Goal: Information Seeking & Learning: Learn about a topic

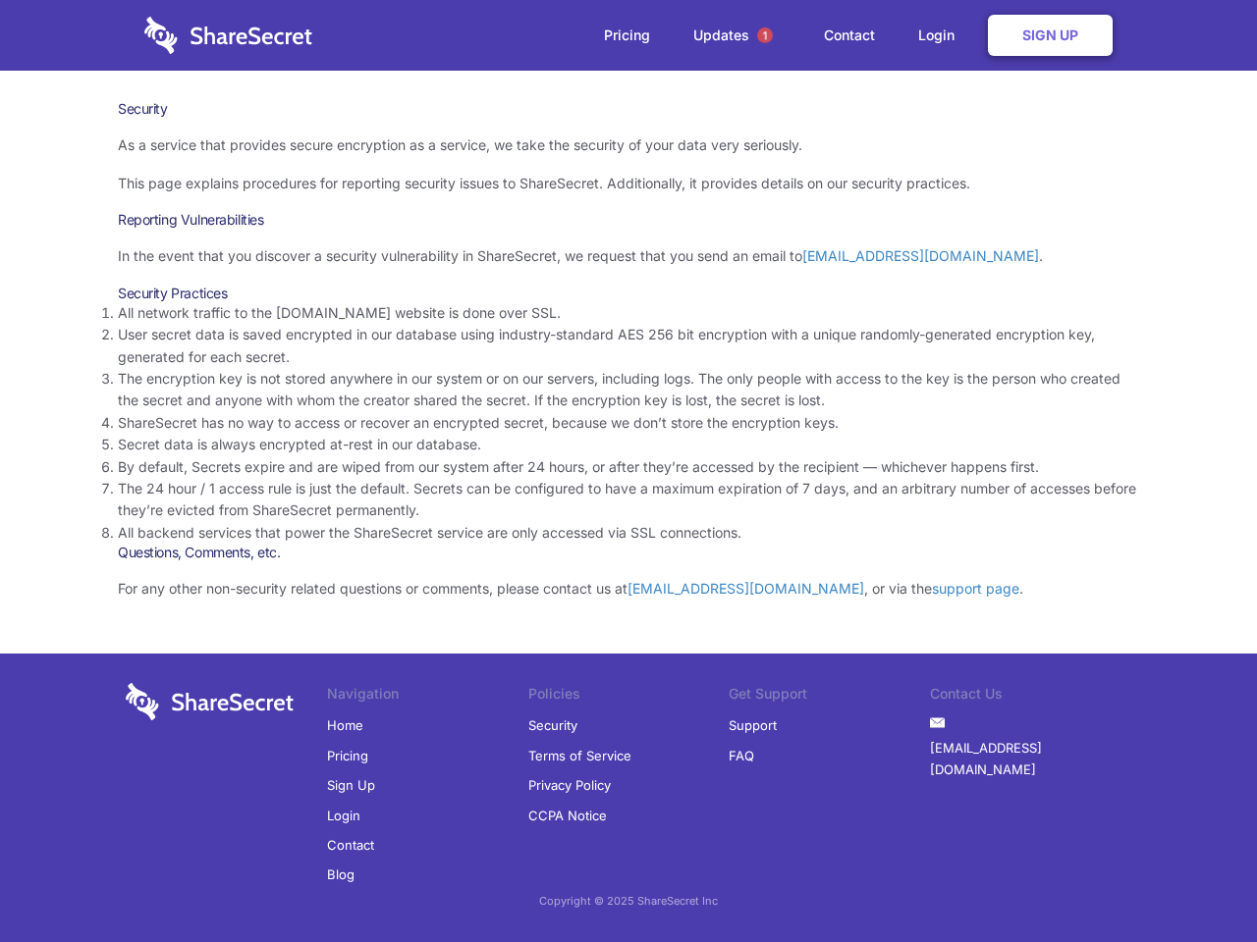
click at [628, 471] on li "By default, Secrets expire and are wiped from our system after 24 hours, or aft…" at bounding box center [628, 467] width 1021 height 22
click at [765, 35] on span "1" at bounding box center [765, 35] width 16 height 16
